Goal: Information Seeking & Learning: Understand process/instructions

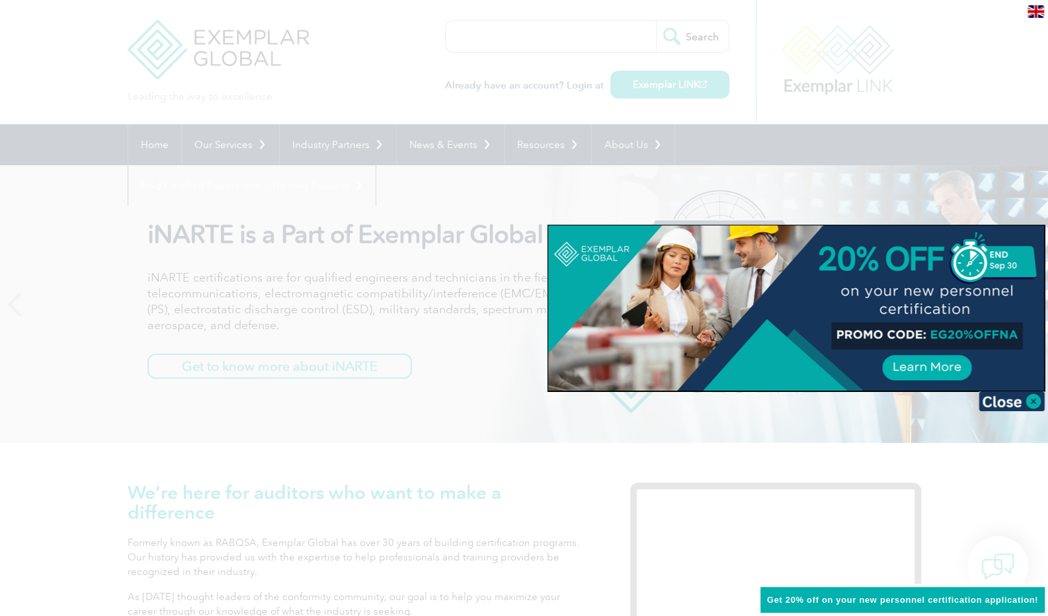
click at [671, 85] on div at bounding box center [524, 308] width 1048 height 616
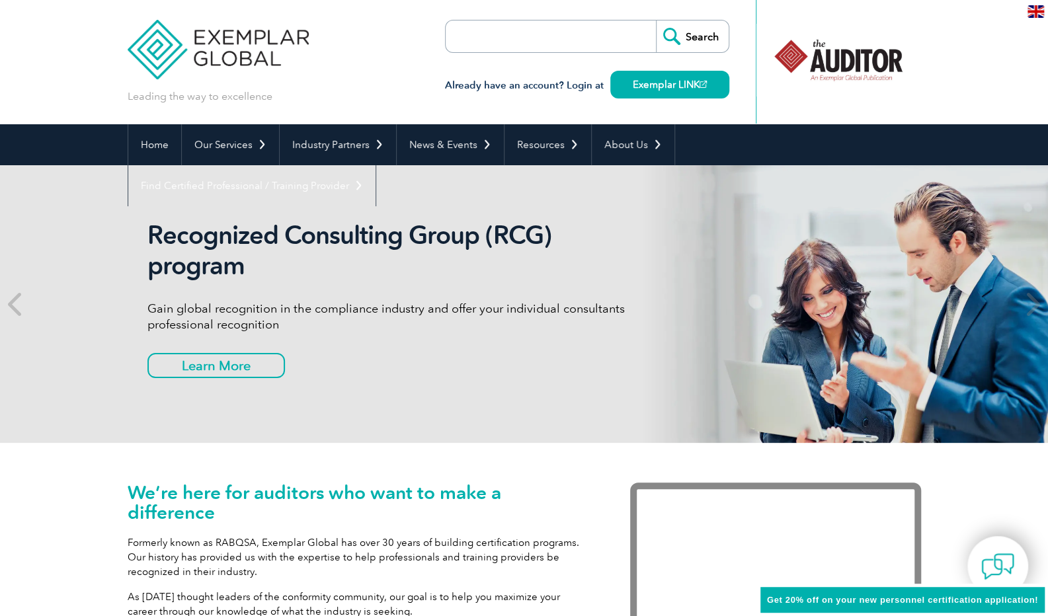
click at [592, 83] on h3 "Already have an account? Login at Exemplar LINK" at bounding box center [587, 85] width 284 height 17
click at [639, 85] on link "Exemplar LINK" at bounding box center [669, 85] width 119 height 28
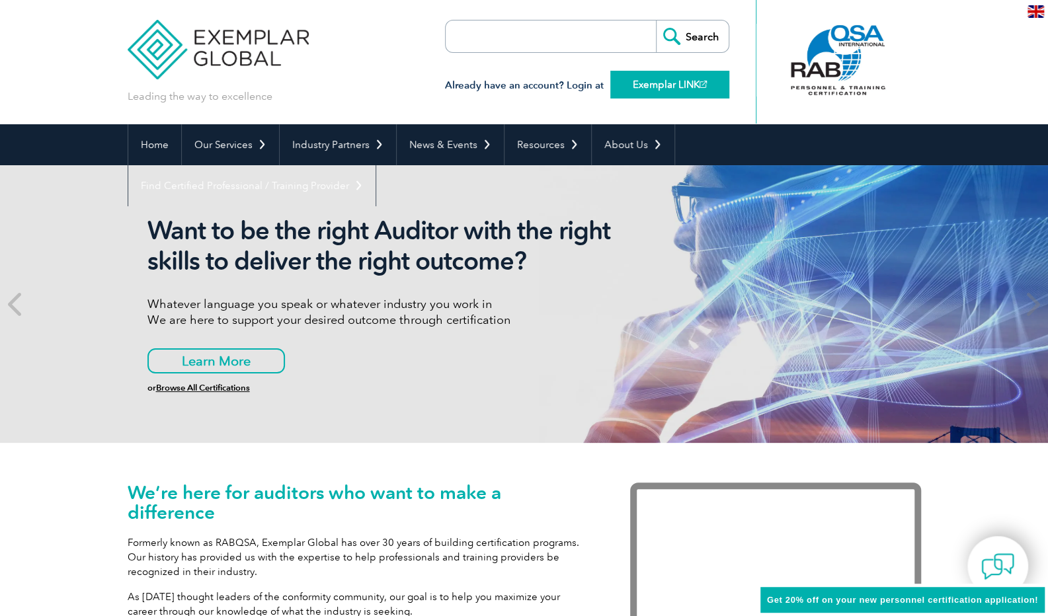
click at [659, 81] on link "Exemplar LINK" at bounding box center [669, 85] width 119 height 28
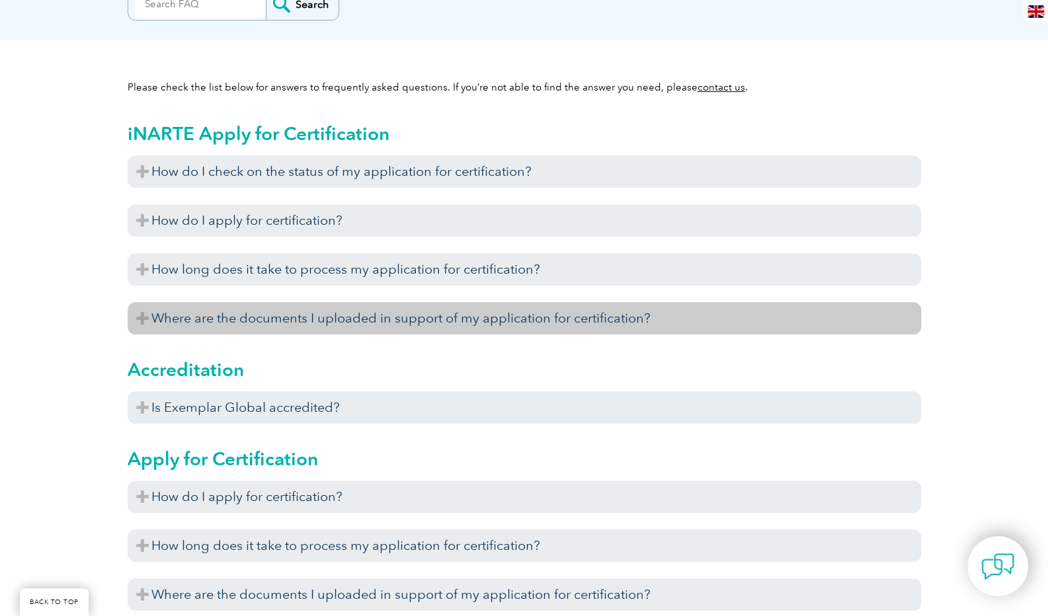
scroll to position [331, 0]
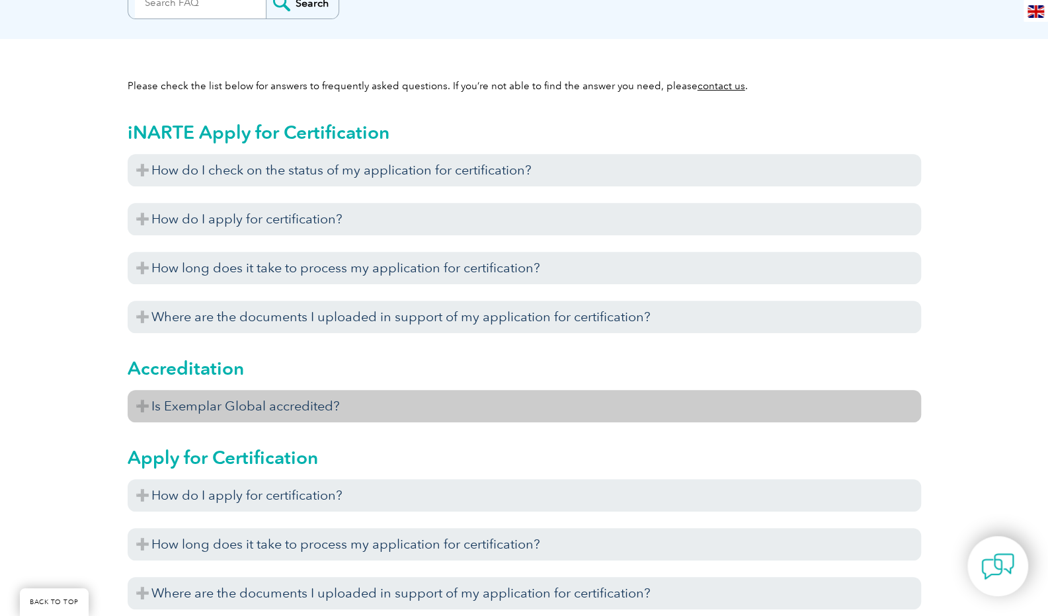
click at [303, 412] on h3 "Is Exemplar Global accredited?" at bounding box center [525, 406] width 794 height 32
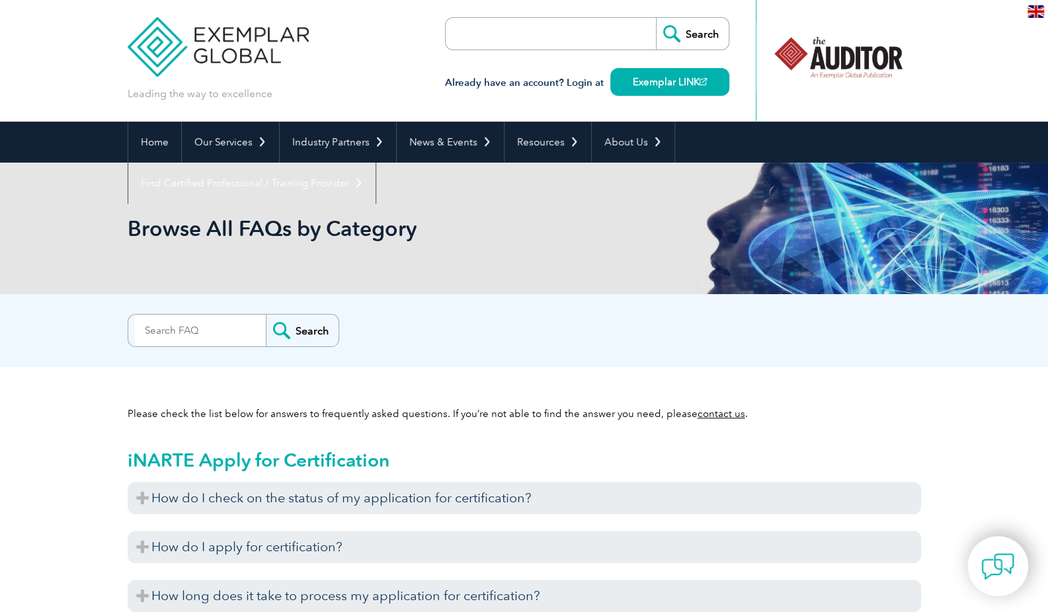
scroll to position [0, 0]
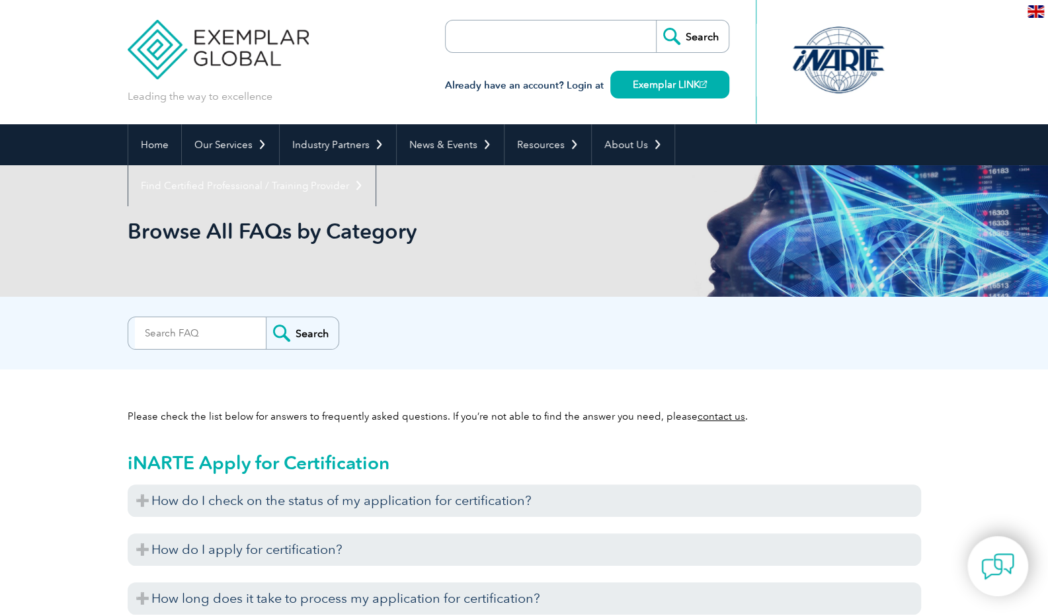
click at [533, 42] on input "search" at bounding box center [521, 36] width 139 height 32
type input "resume application"
click at [656, 20] on input "Search" at bounding box center [692, 36] width 73 height 32
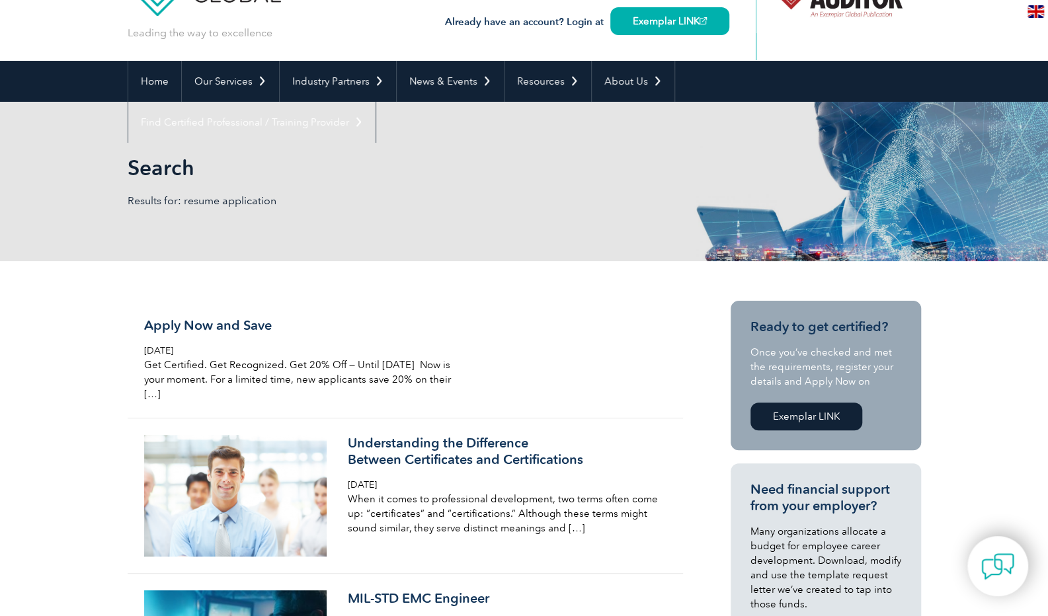
scroll to position [66, 0]
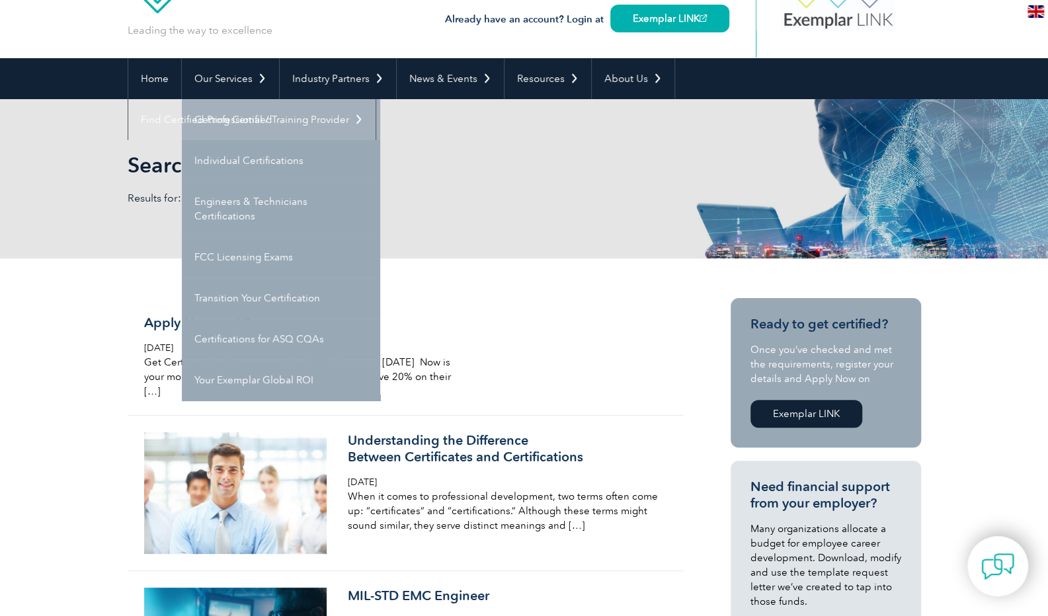
click at [250, 119] on link "Getting Certified" at bounding box center [281, 119] width 198 height 41
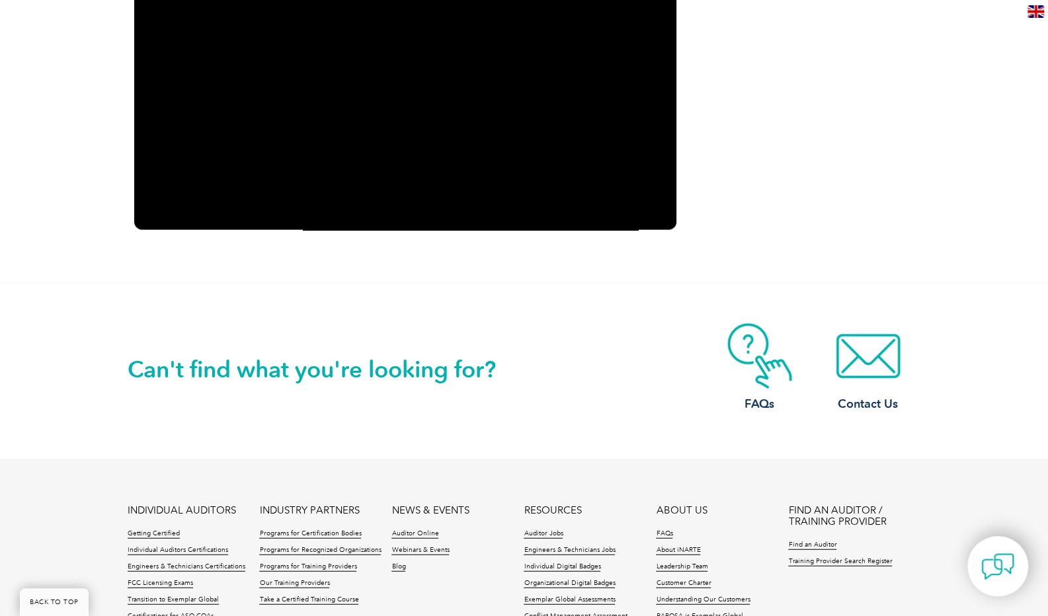
scroll to position [1753, 0]
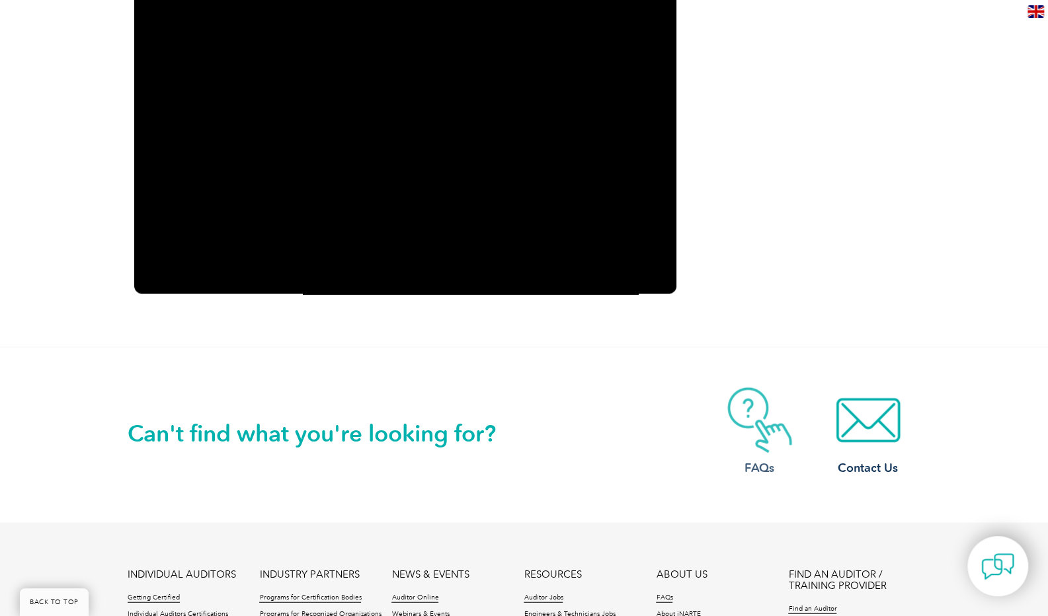
click at [746, 416] on img at bounding box center [760, 421] width 106 height 66
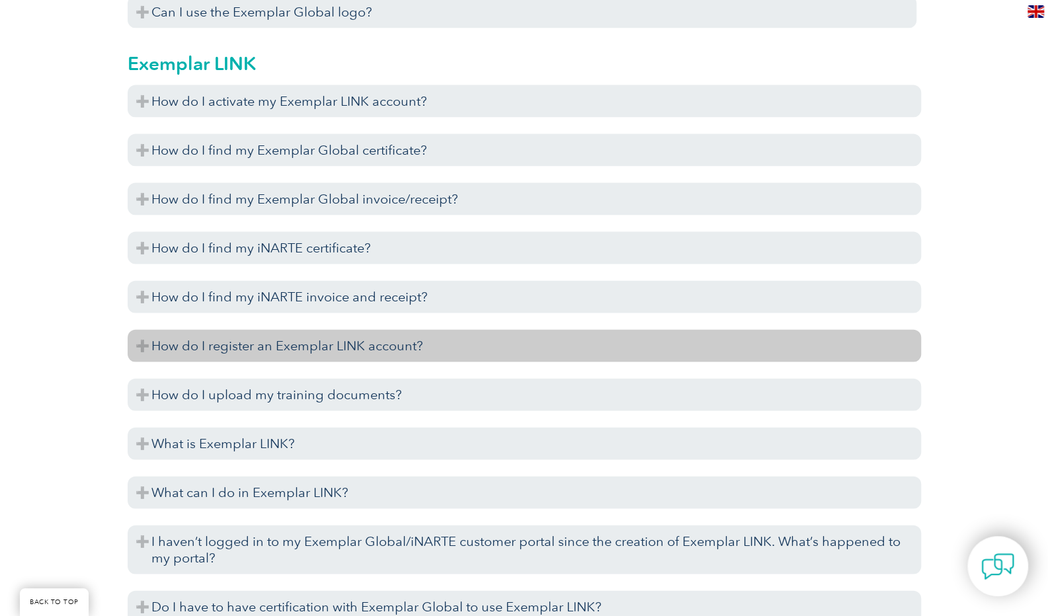
scroll to position [1719, 0]
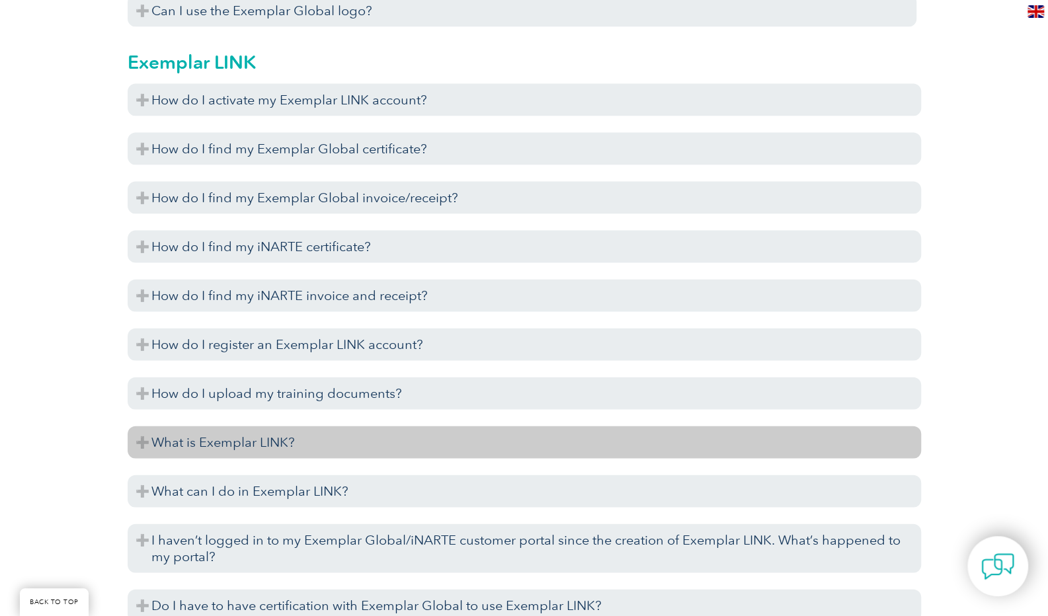
click at [273, 444] on h3 "What is Exemplar LINK?" at bounding box center [525, 443] width 794 height 32
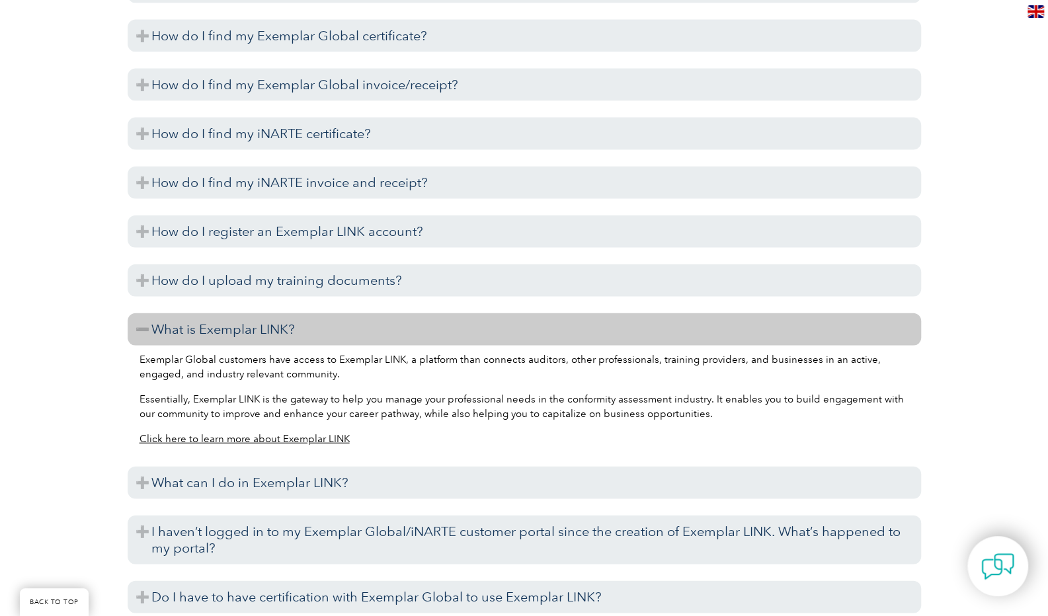
scroll to position [1852, 0]
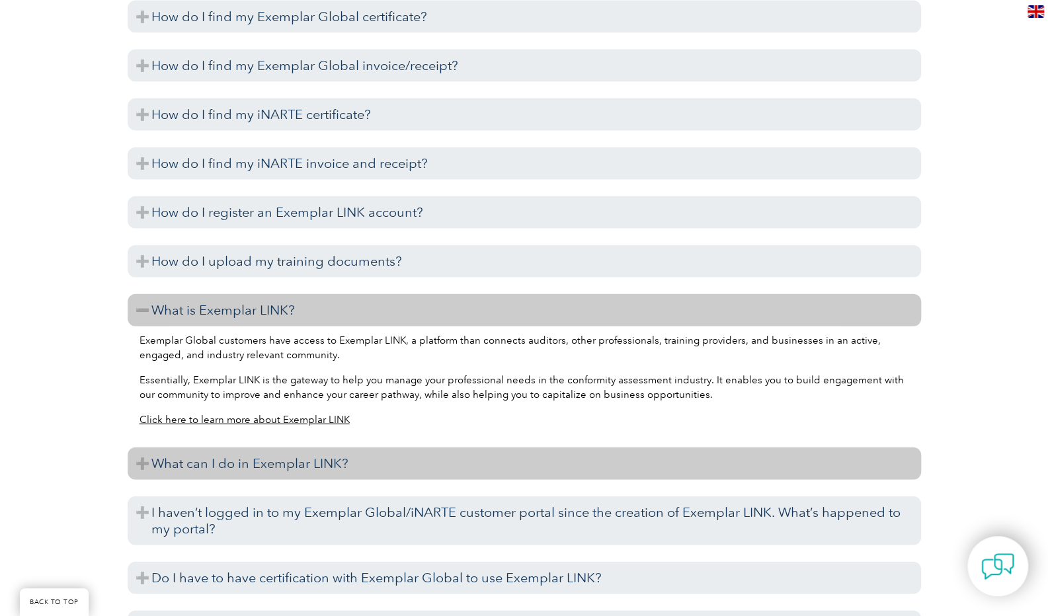
click at [200, 462] on h3 "What can I do in Exemplar LINK?" at bounding box center [525, 464] width 794 height 32
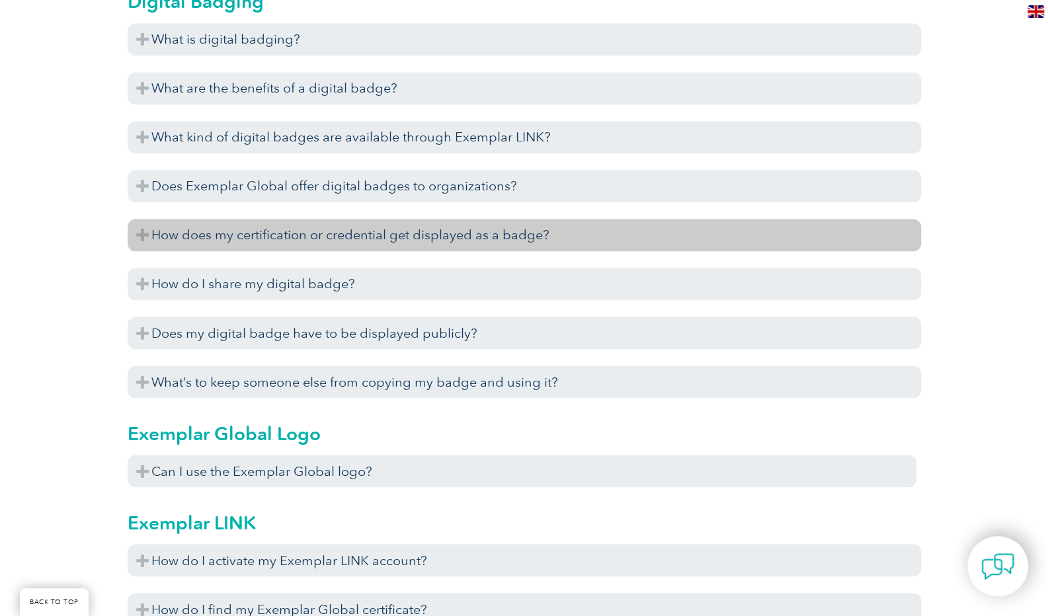
scroll to position [1256, 0]
